Goal: Information Seeking & Learning: Learn about a topic

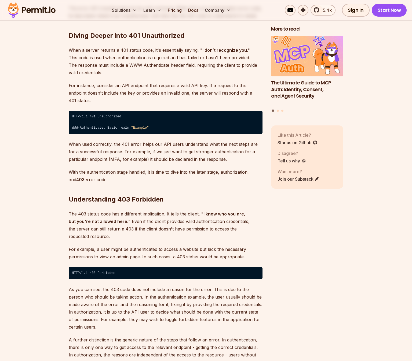
scroll to position [854, 0]
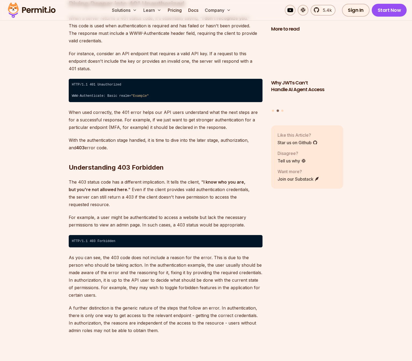
drag, startPoint x: 147, startPoint y: 160, endPoint x: 88, endPoint y: 166, distance: 59.4
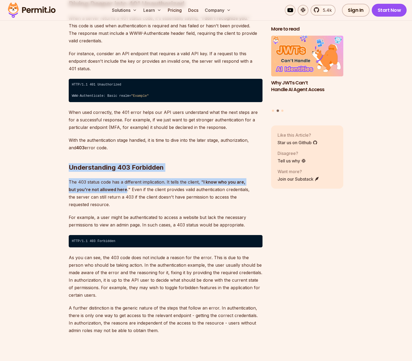
drag, startPoint x: 116, startPoint y: 181, endPoint x: 58, endPoint y: 160, distance: 62.3
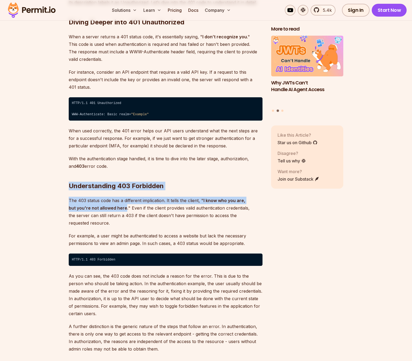
scroll to position [842, 0]
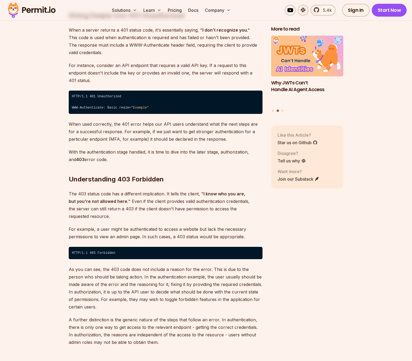
click at [248, 200] on p "The 403 status code has a different implication. It tells the client, " I know …" at bounding box center [166, 205] width 194 height 30
click at [249, 200] on p "The 403 status code has a different implication. It tells the client, " I know …" at bounding box center [166, 205] width 194 height 30
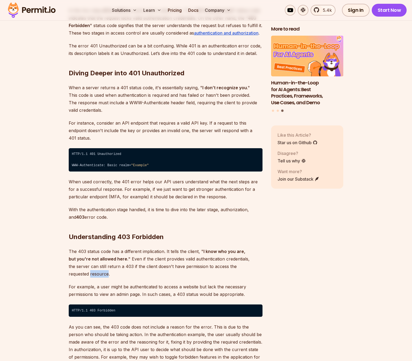
scroll to position [788, 0]
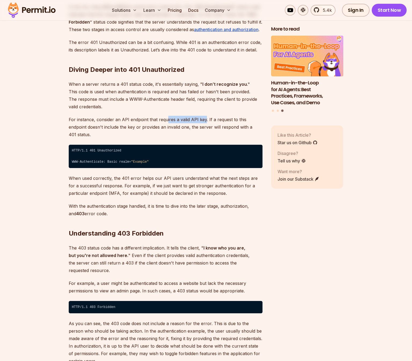
drag, startPoint x: 204, startPoint y: 120, endPoint x: 166, endPoint y: 121, distance: 37.9
click at [166, 121] on p "For instance, consider an API endpoint that requires a valid API key. If a requ…" at bounding box center [166, 127] width 194 height 23
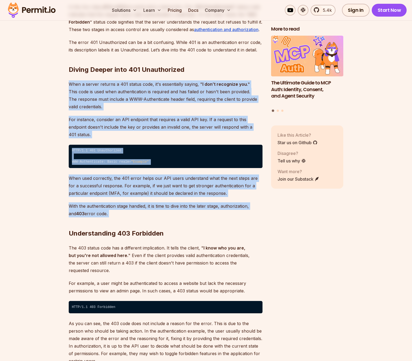
drag, startPoint x: 68, startPoint y: 81, endPoint x: 169, endPoint y: 206, distance: 161.2
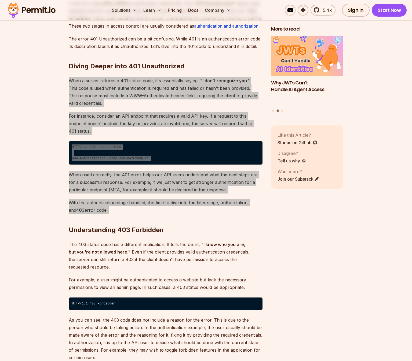
scroll to position [795, 0]
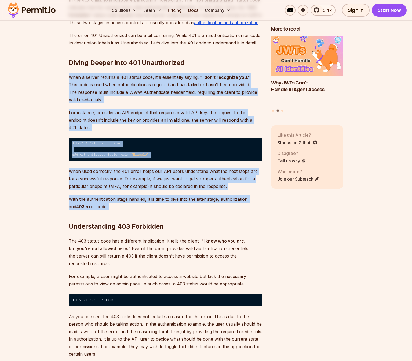
click at [114, 204] on h2 "Understanding 403 Forbidden" at bounding box center [166, 216] width 194 height 30
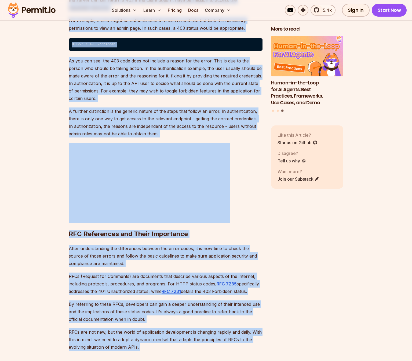
drag, startPoint x: 69, startPoint y: 220, endPoint x: 154, endPoint y: 360, distance: 163.4
click at [77, 50] on div "Introduction Understanding HTTP status codes is crucial when developing website…" at bounding box center [166, 302] width 194 height 1990
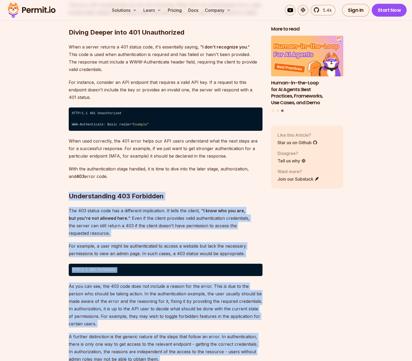
scroll to position [822, 0]
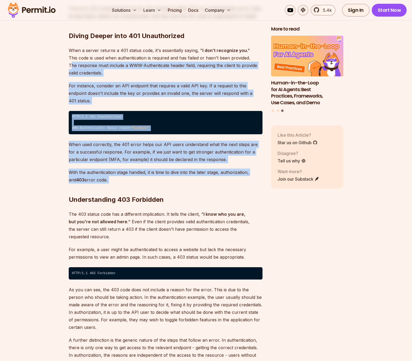
drag, startPoint x: 118, startPoint y: 171, endPoint x: 71, endPoint y: 62, distance: 118.2
